Goal: Task Accomplishment & Management: Manage account settings

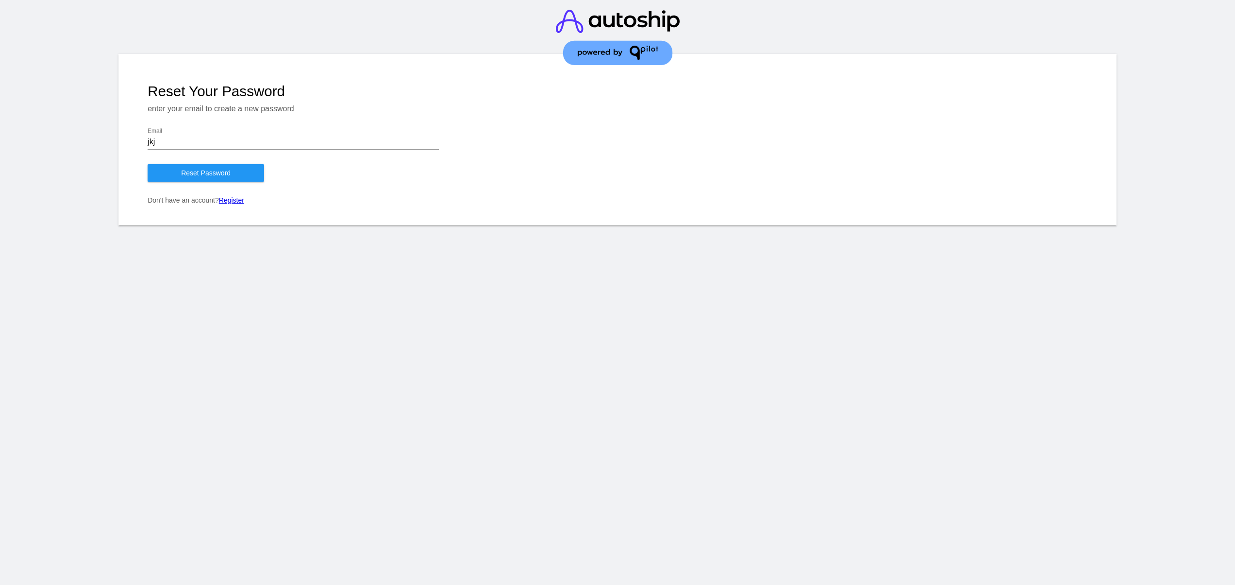
drag, startPoint x: 288, startPoint y: 302, endPoint x: 218, endPoint y: 194, distance: 128.6
click at [288, 307] on section "Reset Your Password enter your email to create a new password jkj Email Reset P…" at bounding box center [617, 292] width 1235 height 585
drag, startPoint x: 167, startPoint y: 144, endPoint x: 79, endPoint y: 158, distance: 89.4
click at [93, 156] on article "Reset Your Password enter your email to create a new password jkj Email Reset P…" at bounding box center [617, 143] width 1235 height 179
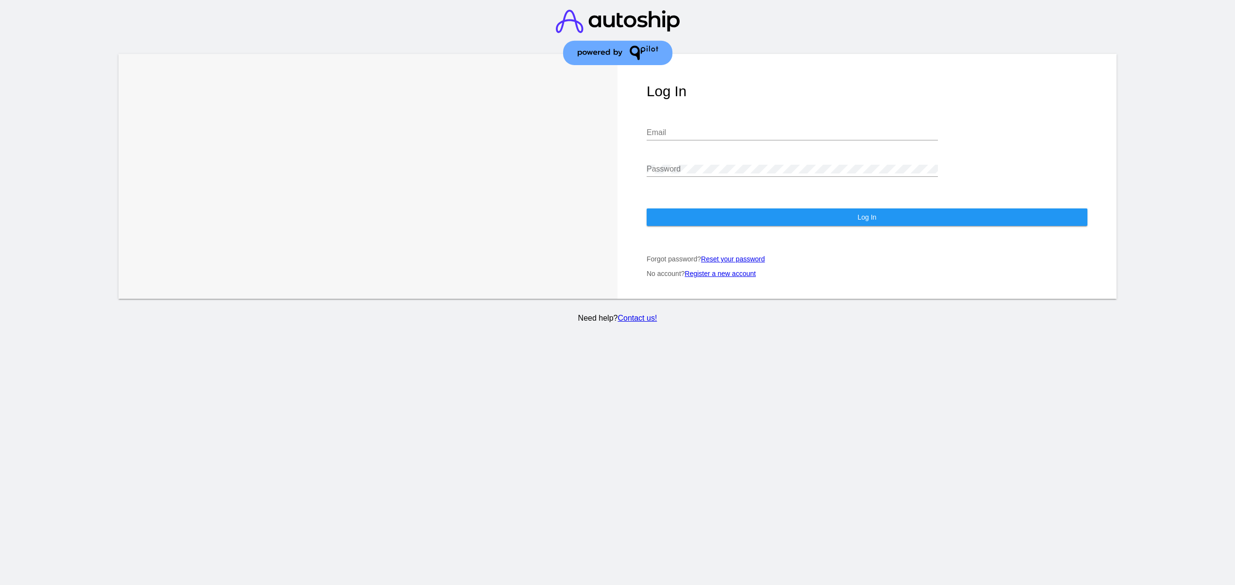
type input "support@patternsinthecloud.com"
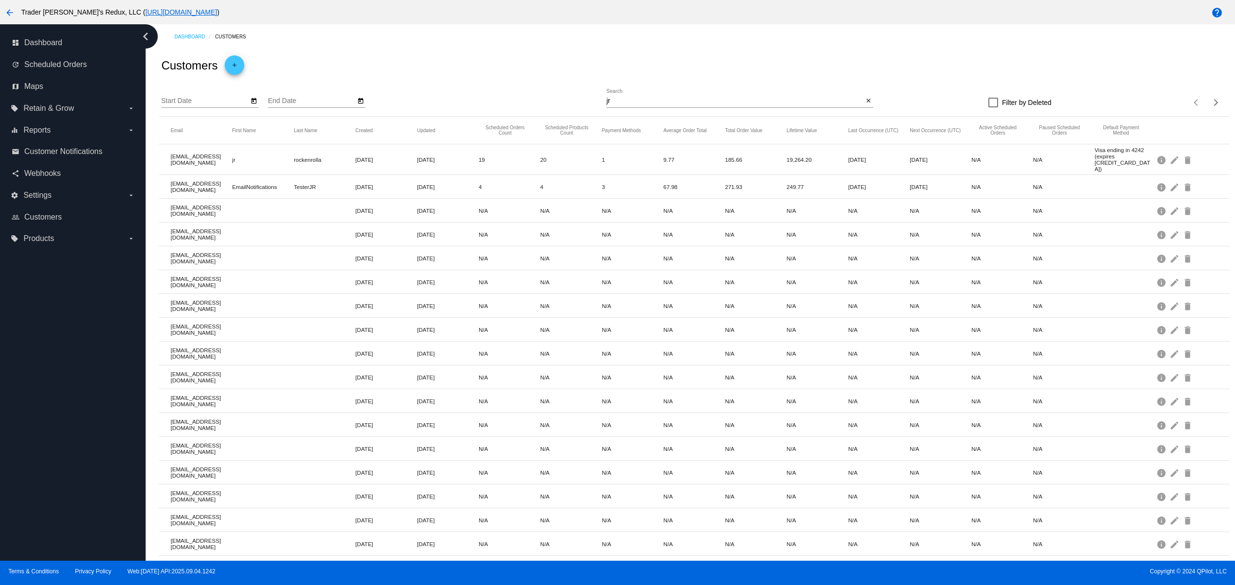
drag, startPoint x: 338, startPoint y: 332, endPoint x: 562, endPoint y: 354, distance: 224.4
click at [455, 327] on mat-table "Email First Name Last Name Created Updated Scheduled Orders Count Scheduled Pro…" at bounding box center [694, 375] width 1071 height 517
click at [568, 365] on mat-row "[EMAIL_ADDRESS][DOMAIN_NAME] [DATE] [DATE] N/A N/A N/A N/A N/A N/A N/A N/A N/A …" at bounding box center [694, 377] width 1071 height 24
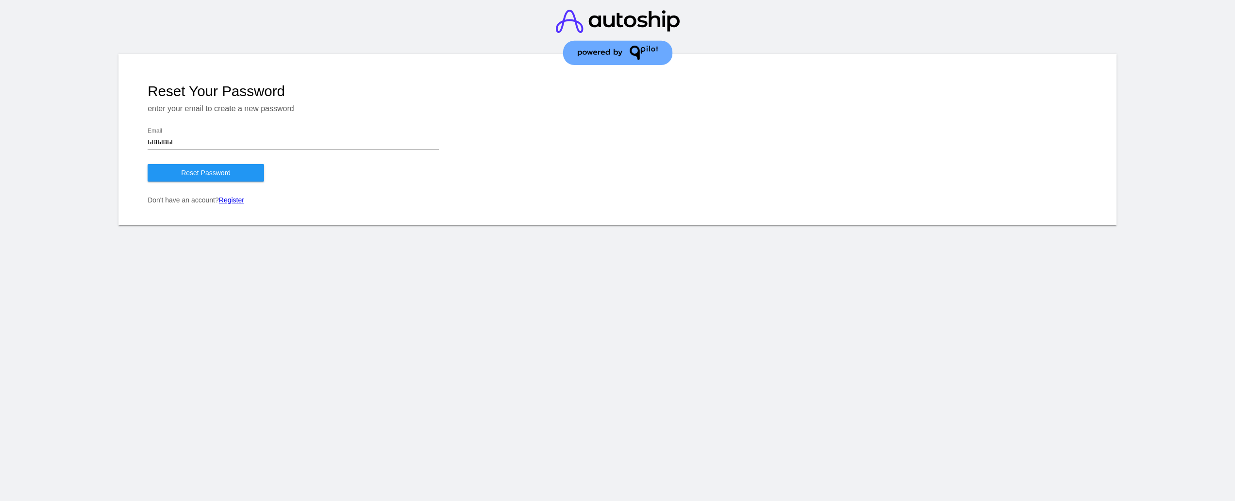
click at [571, 304] on section "Reset Your Password enter your email to create a new password ывывы Email Reset…" at bounding box center [617, 250] width 1235 height 501
drag, startPoint x: 197, startPoint y: 132, endPoint x: 148, endPoint y: 144, distance: 51.0
click at [148, 144] on div "ывывы Email" at bounding box center [293, 139] width 291 height 22
drag, startPoint x: 183, startPoint y: 140, endPoint x: 84, endPoint y: 140, distance: 98.1
click at [84, 140] on article "Reset Your Password enter your email to create a new password ывывы Email Reset…" at bounding box center [617, 143] width 1235 height 179
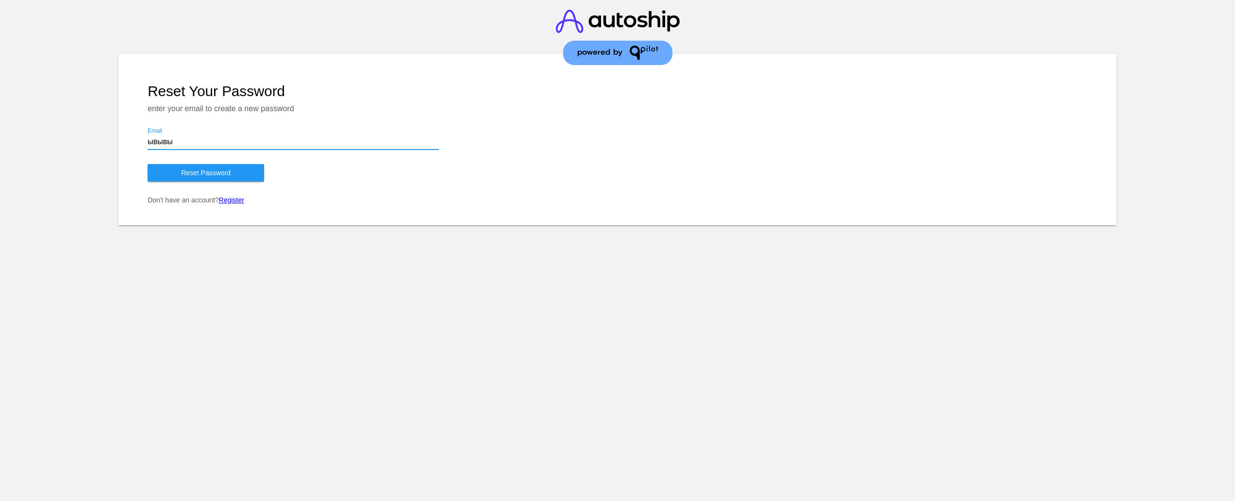
click at [364, 296] on section "Reset Your Password enter your email to create a new password ывывы Email Reset…" at bounding box center [617, 250] width 1235 height 501
click at [135, 140] on div "Reset Your Password enter your email to create a new password ывывы Email Reset…" at bounding box center [617, 139] width 998 height 171
drag, startPoint x: 171, startPoint y: 138, endPoint x: 171, endPoint y: 156, distance: 18.0
click at [131, 144] on div "Reset Your Password enter your email to create a new password ывывы Email Reset…" at bounding box center [617, 139] width 998 height 171
click at [185, 145] on input "ывывы" at bounding box center [293, 141] width 291 height 9
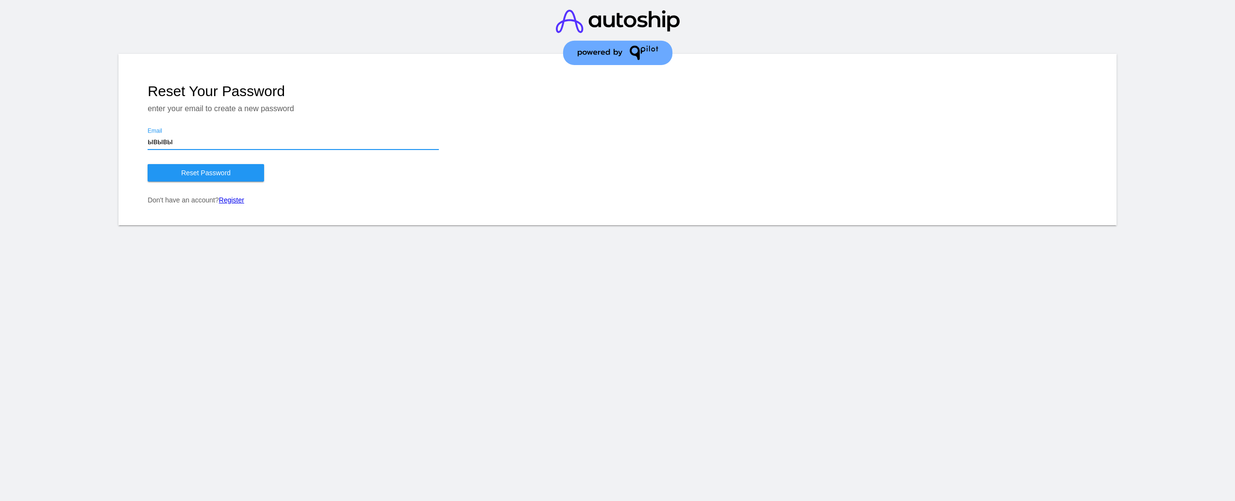
drag, startPoint x: 96, startPoint y: 150, endPoint x: 70, endPoint y: 155, distance: 25.8
click at [72, 154] on article "Reset Your Password enter your email to create a new password ывывы Email Reset…" at bounding box center [617, 143] width 1235 height 179
click at [162, 126] on div "Reset Your Password enter your email to create a new password Email Reset Passw…" at bounding box center [617, 139] width 998 height 171
click at [194, 142] on input "Email" at bounding box center [293, 141] width 291 height 9
